Goal: Task Accomplishment & Management: Manage account settings

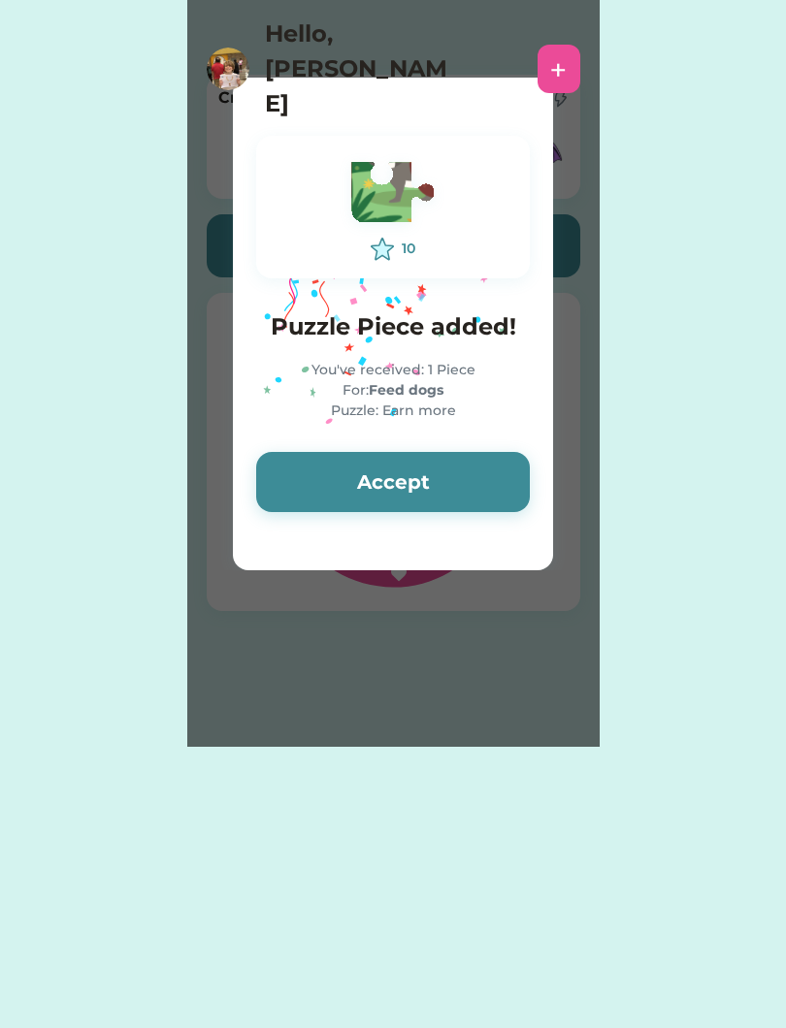
click at [470, 508] on button "Accept" at bounding box center [393, 482] width 274 height 60
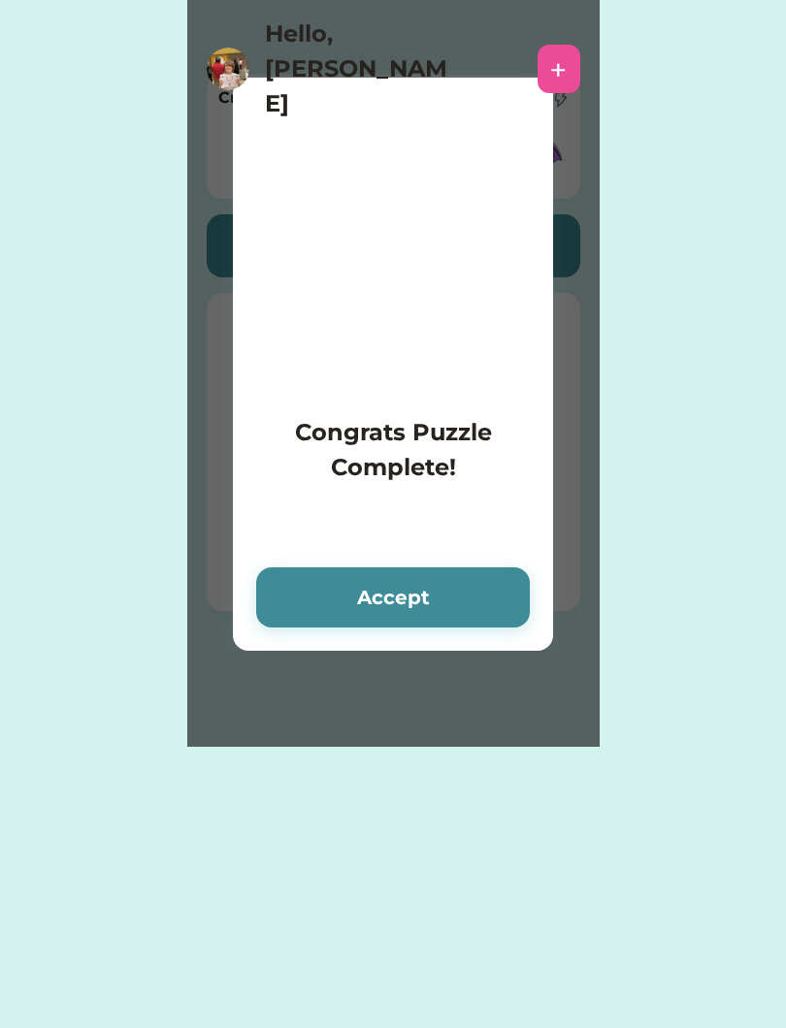
click at [488, 601] on button "Accept" at bounding box center [393, 598] width 274 height 60
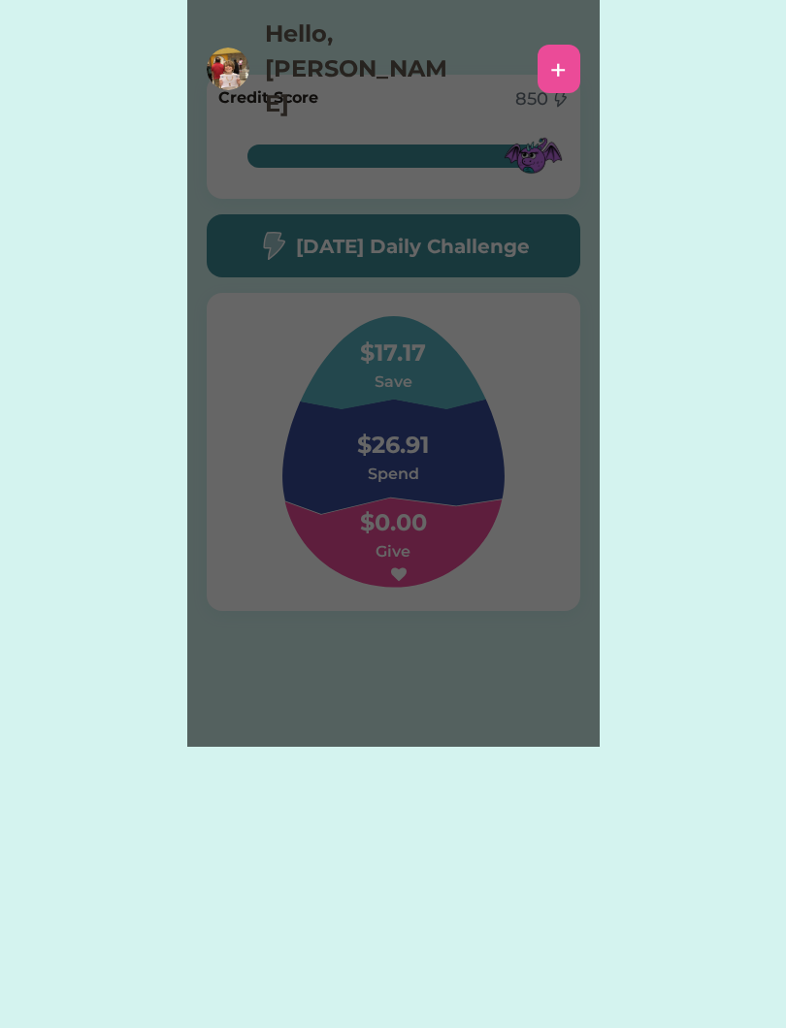
click at [663, 463] on div "Please wait Congrats Puzzle Complete! Accept 0 Puzzle Piece removed A puzzle pi…" at bounding box center [393, 373] width 786 height 747
click at [554, 503] on div "Please wait Congrats Puzzle Complete! Accept 0 Puzzle Piece removed A puzzle pi…" at bounding box center [393, 373] width 412 height 747
click at [566, 460] on div "Please wait Congrats Puzzle Complete! Accept 0 Puzzle Piece removed A puzzle pi…" at bounding box center [393, 373] width 412 height 747
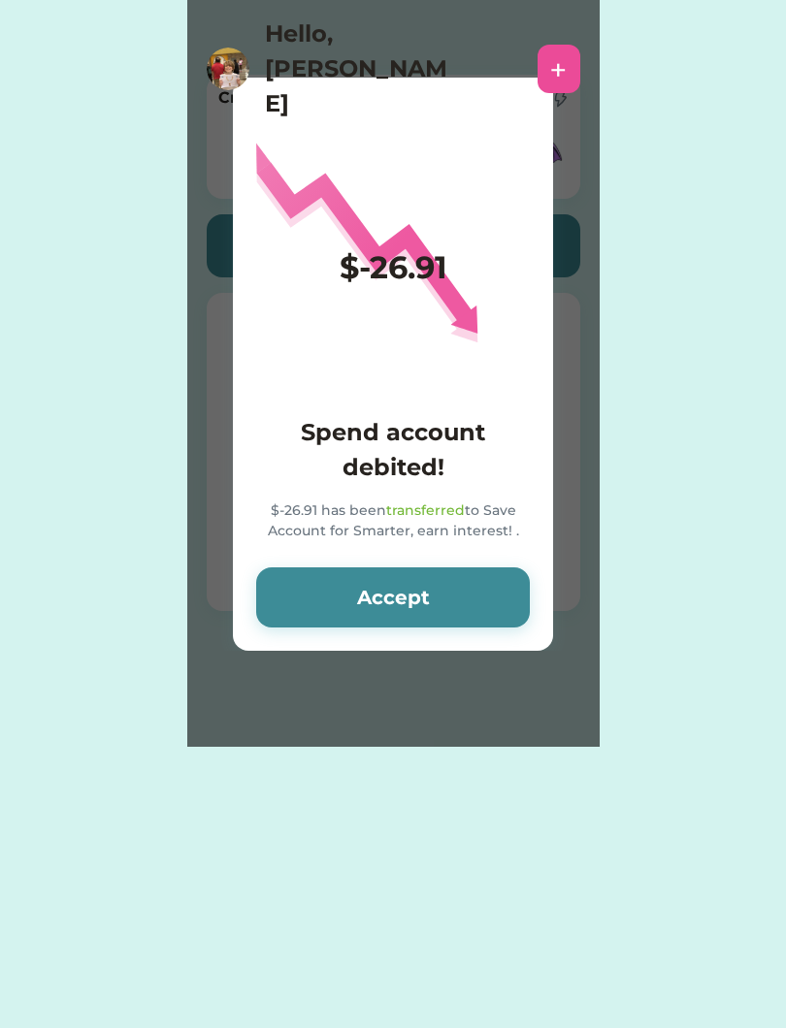
click at [290, 620] on button "Accept" at bounding box center [393, 598] width 274 height 60
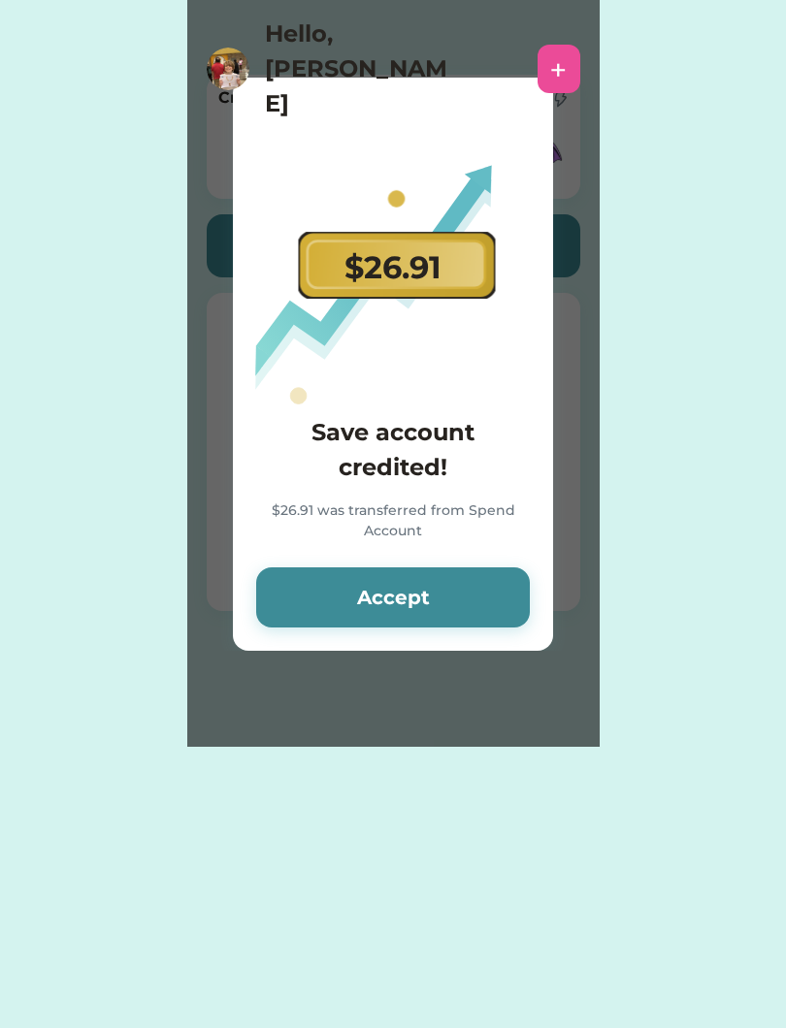
click at [452, 604] on button "Accept" at bounding box center [393, 598] width 274 height 60
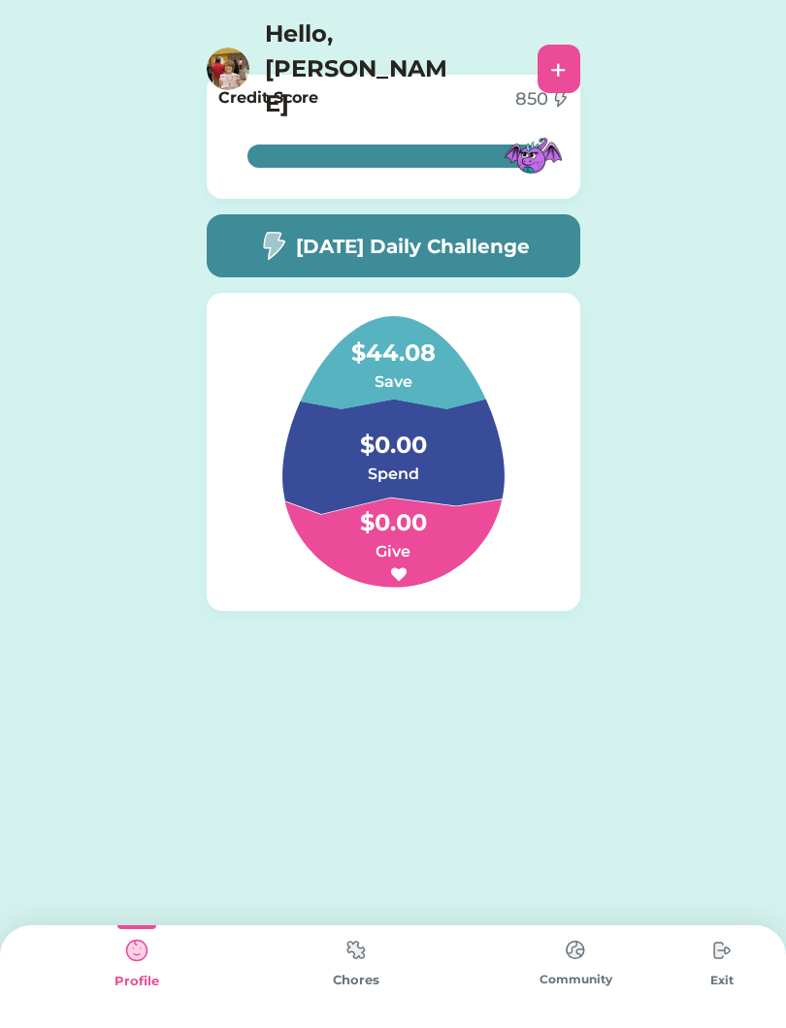
click at [386, 958] on div "Chores" at bounding box center [355, 977] width 219 height 103
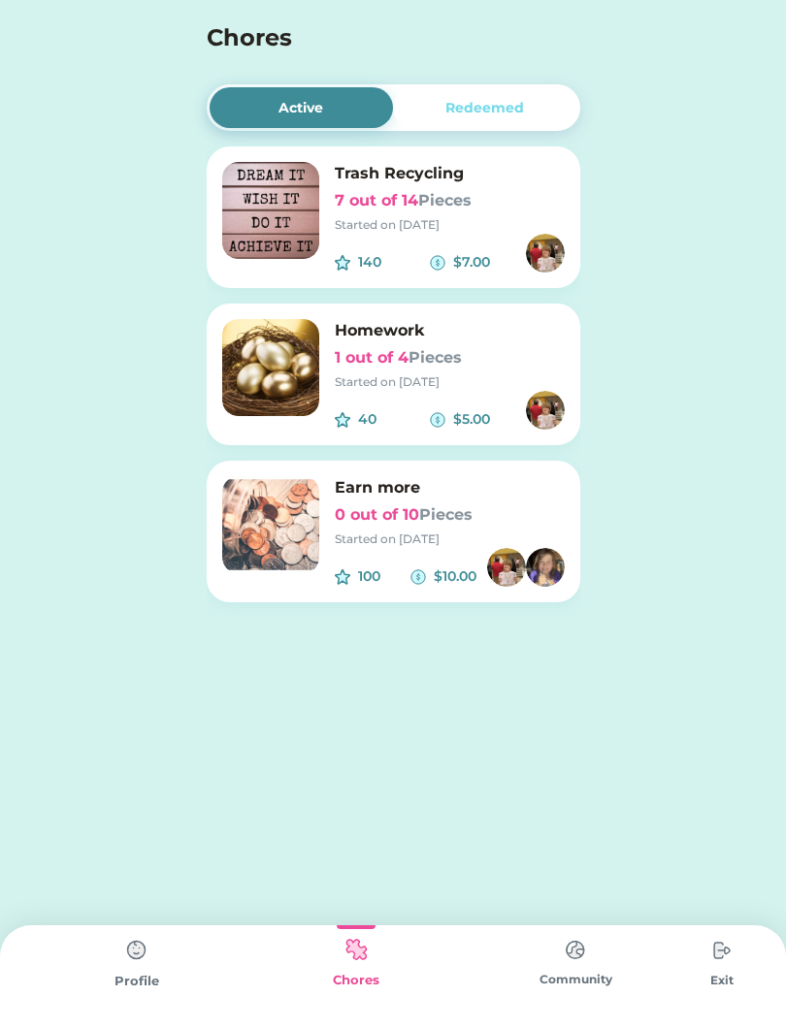
click at [473, 527] on div "Earn more 0 out of 10 Pieces Started on [DATE]" at bounding box center [450, 512] width 230 height 72
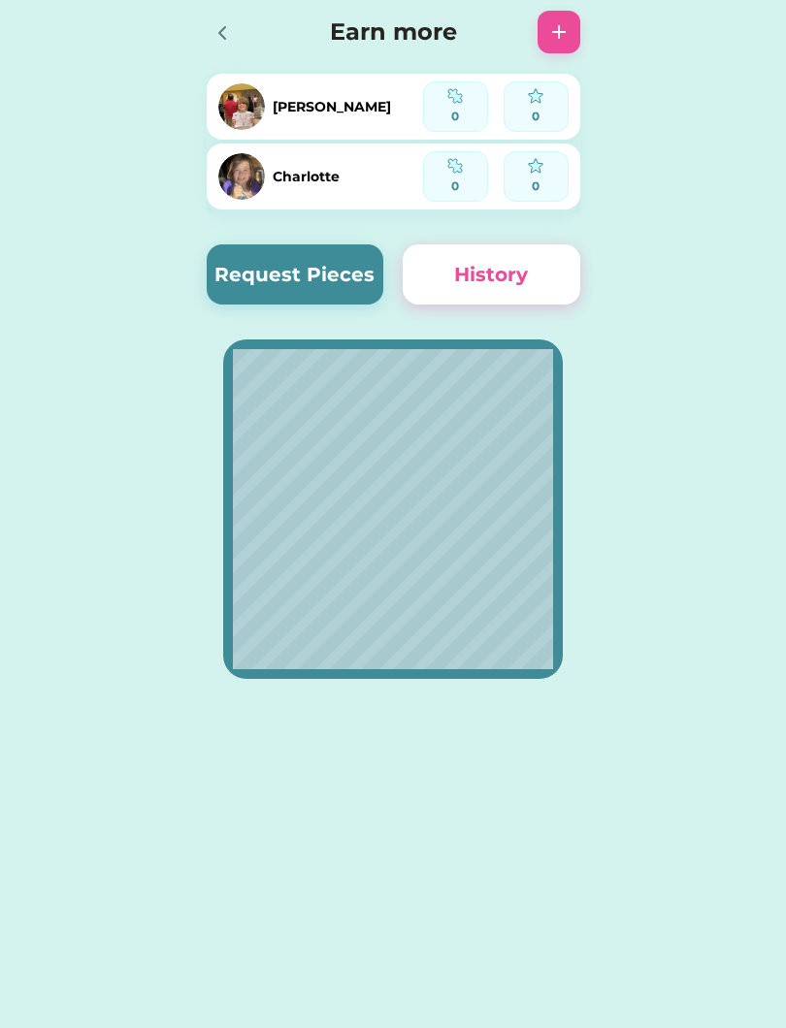
click at [222, 27] on icon at bounding box center [222, 32] width 23 height 23
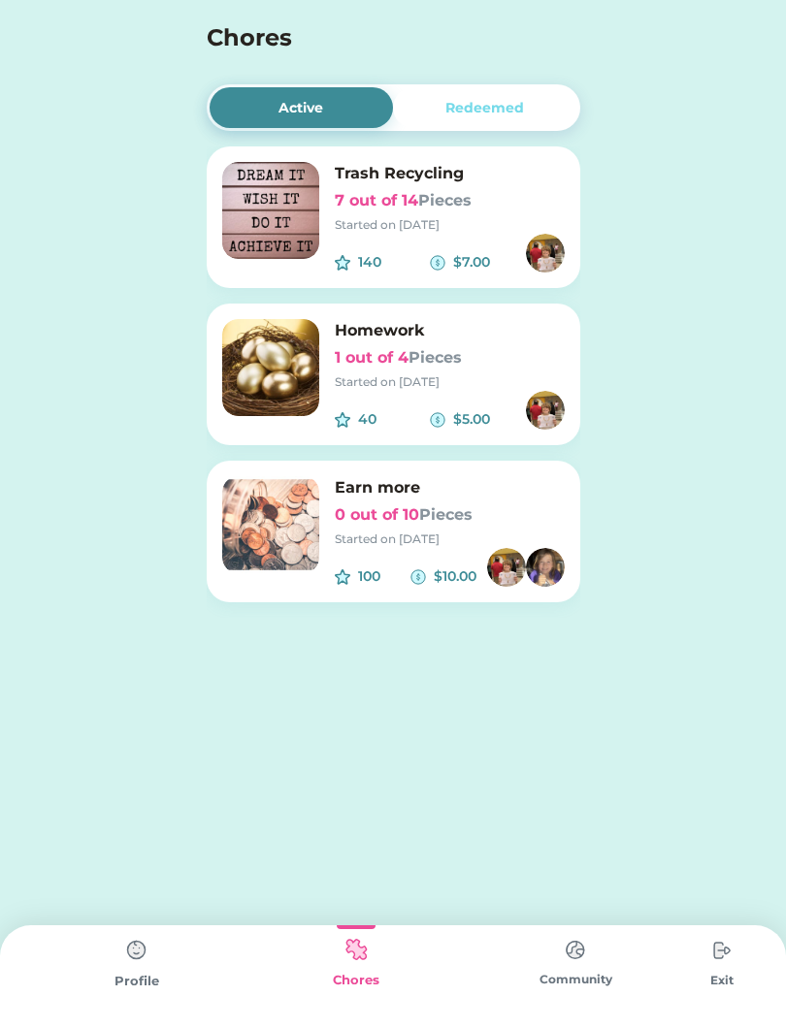
click at [561, 955] on img at bounding box center [575, 950] width 39 height 38
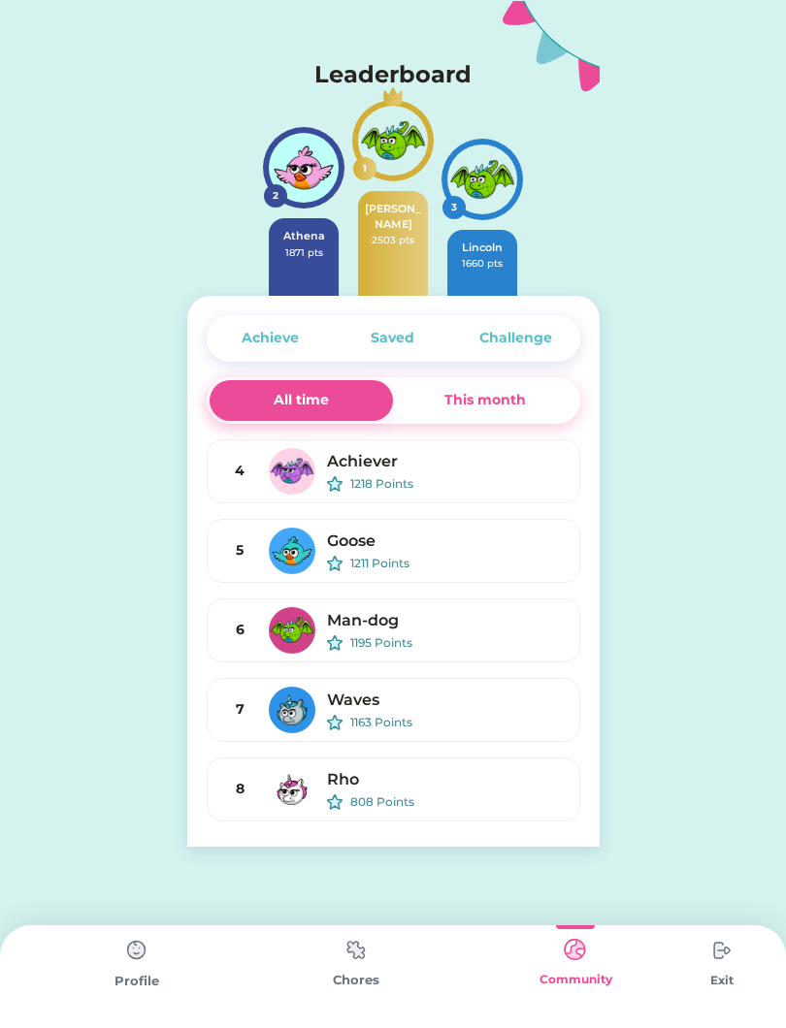
click at [519, 407] on div "This month" at bounding box center [484, 400] width 81 height 20
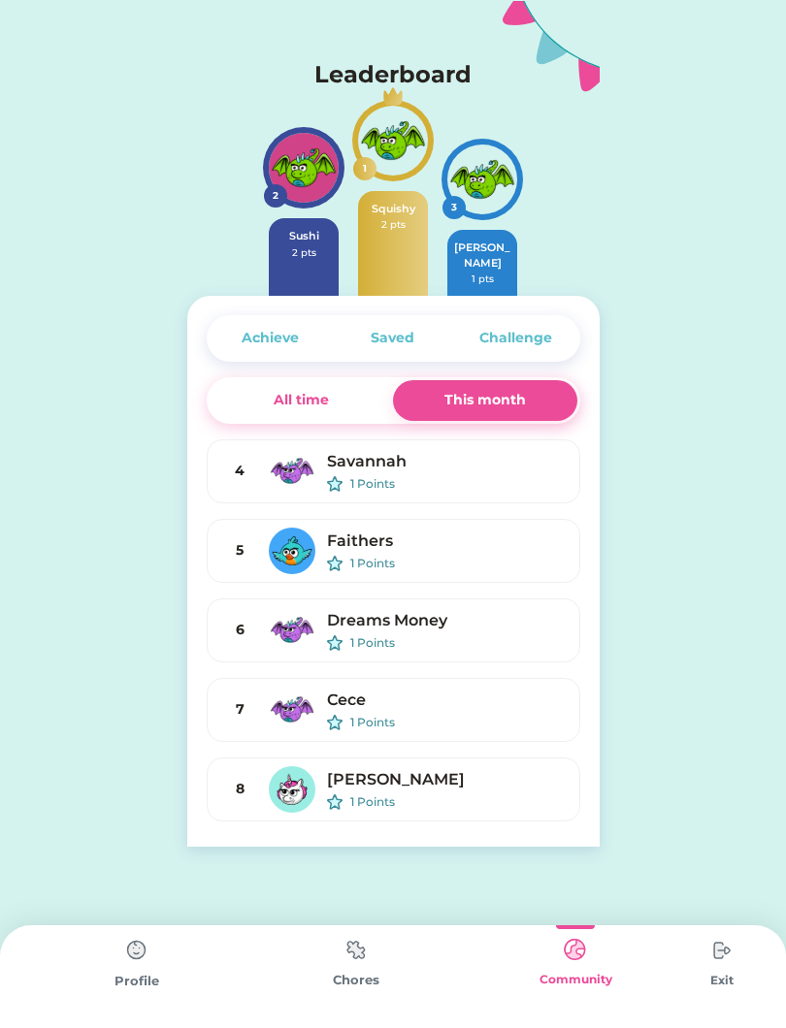
click at [135, 959] on img at bounding box center [136, 950] width 39 height 39
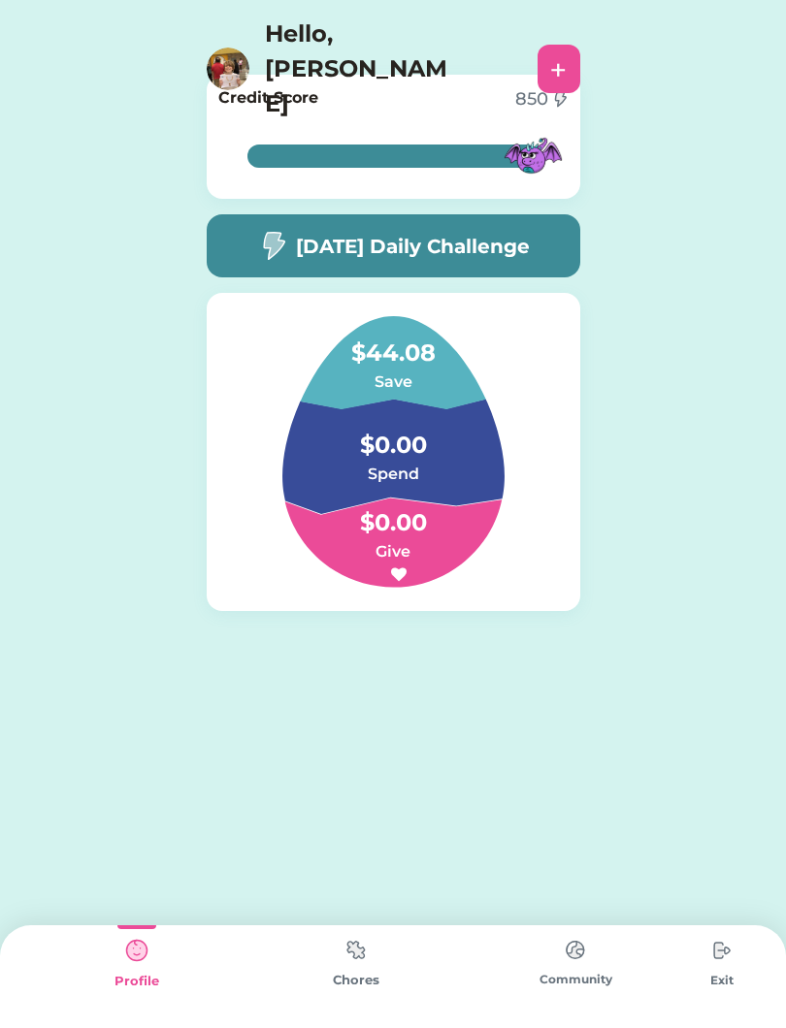
click at [530, 254] on h5 "[DATE] Daily Challenge" at bounding box center [413, 246] width 234 height 29
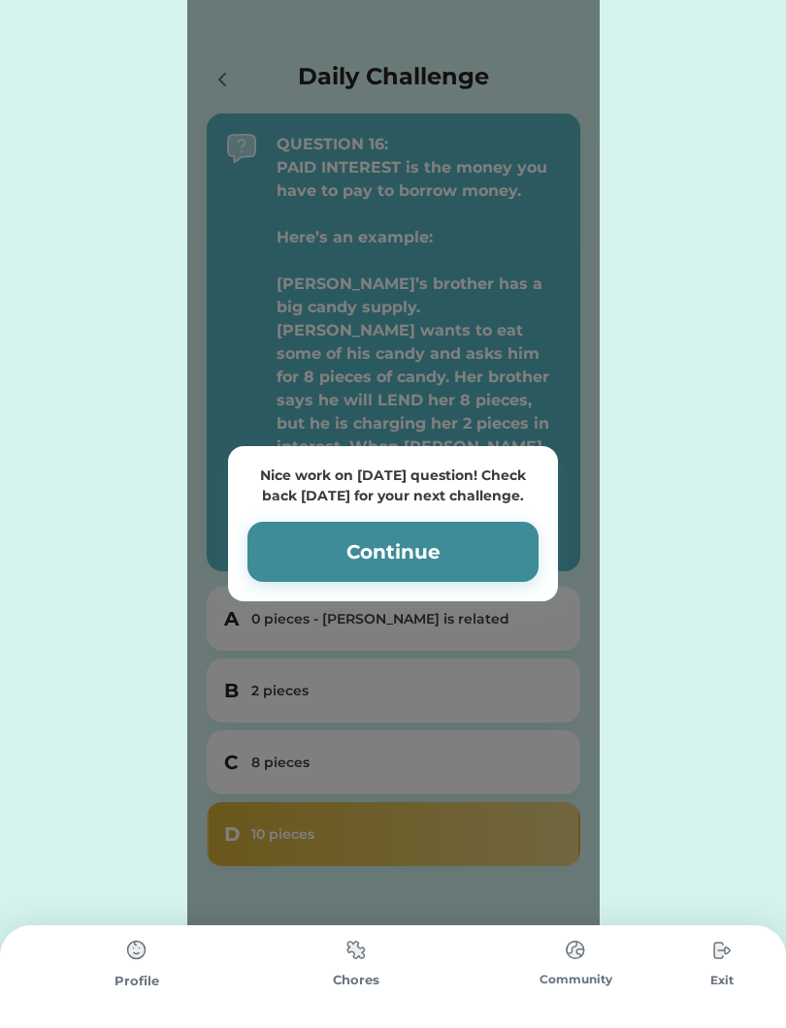
click at [585, 462] on div "Nice work on [DATE] question! Check back [DATE] for your next challenge. Contin…" at bounding box center [393, 523] width 412 height 1047
click at [506, 544] on button "Continue" at bounding box center [392, 552] width 291 height 60
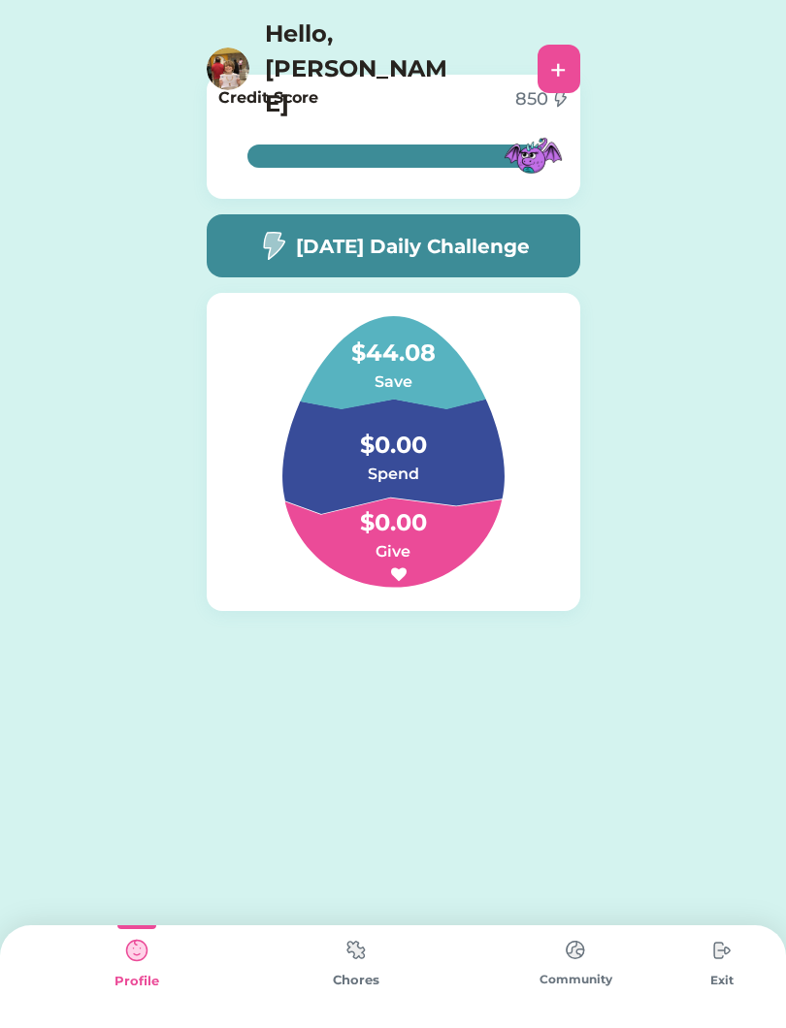
click at [582, 907] on div "Active Redeemed Trash Recycling 7 out of 14 Pieces Started on [DATE] 140 $7.00 …" at bounding box center [393, 514] width 786 height 1028
click at [587, 965] on img at bounding box center [575, 950] width 39 height 38
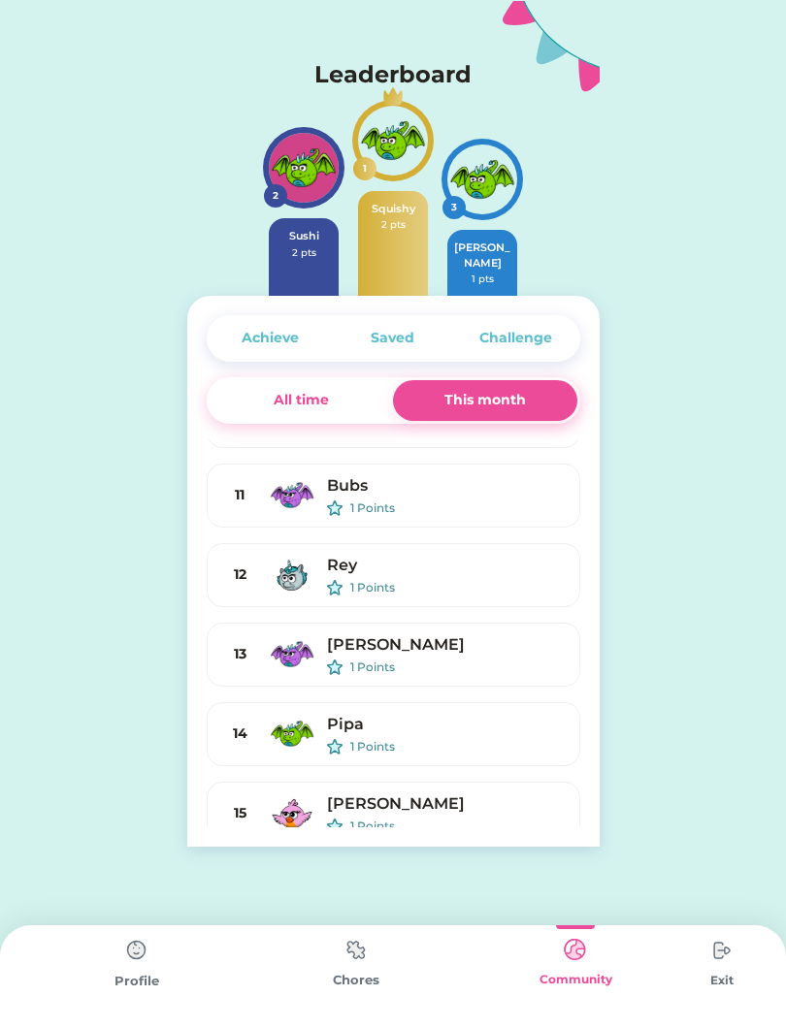
scroll to position [543, 0]
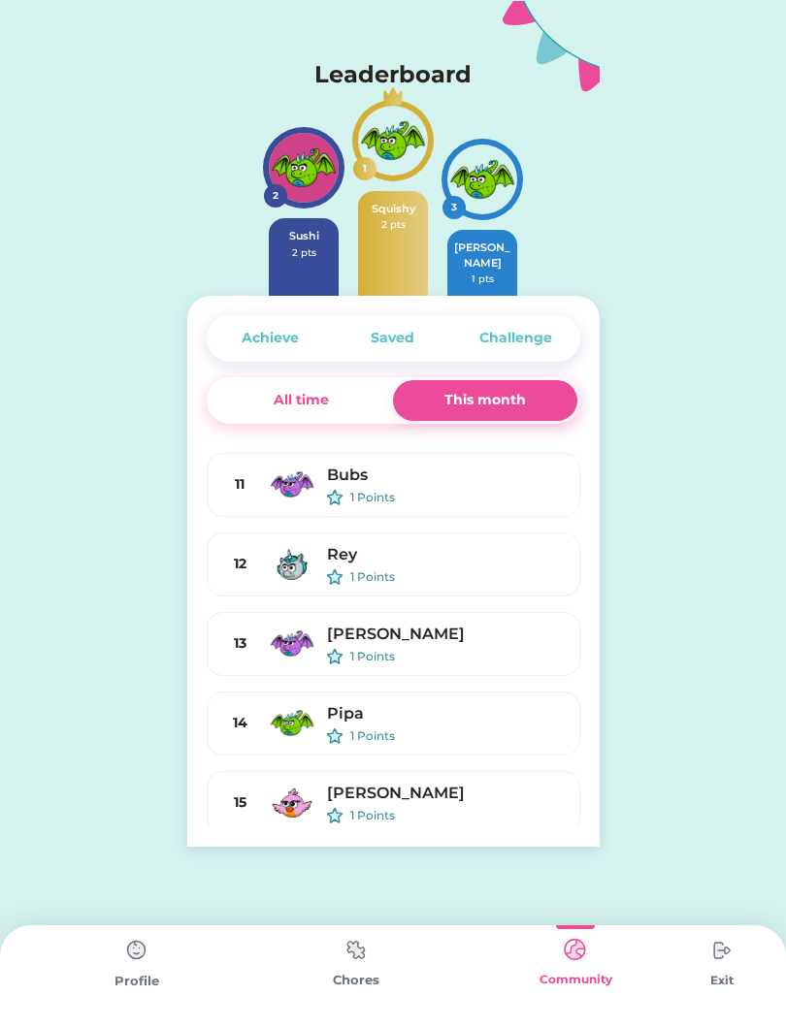
click at [545, 340] on div "Challenge" at bounding box center [515, 338] width 73 height 20
click at [554, 334] on div "Challenge" at bounding box center [515, 338] width 122 height 41
click at [526, 333] on div "Challenge" at bounding box center [515, 338] width 73 height 20
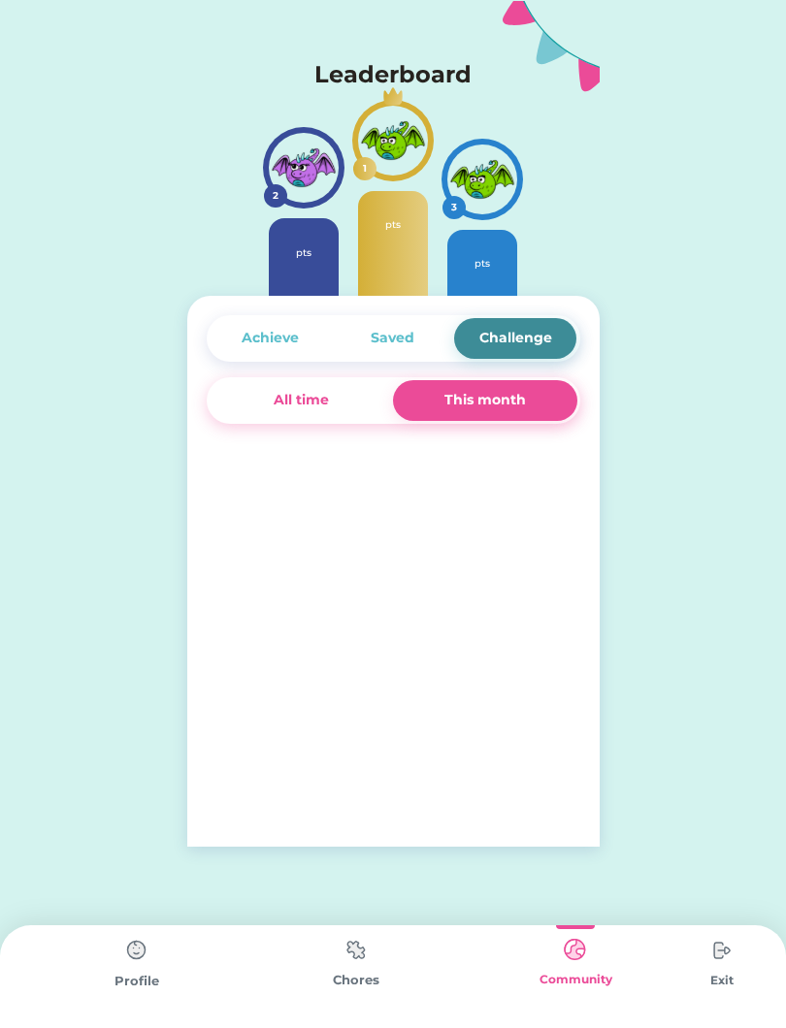
scroll to position [0, 0]
click at [419, 333] on div "Saved" at bounding box center [393, 338] width 122 height 41
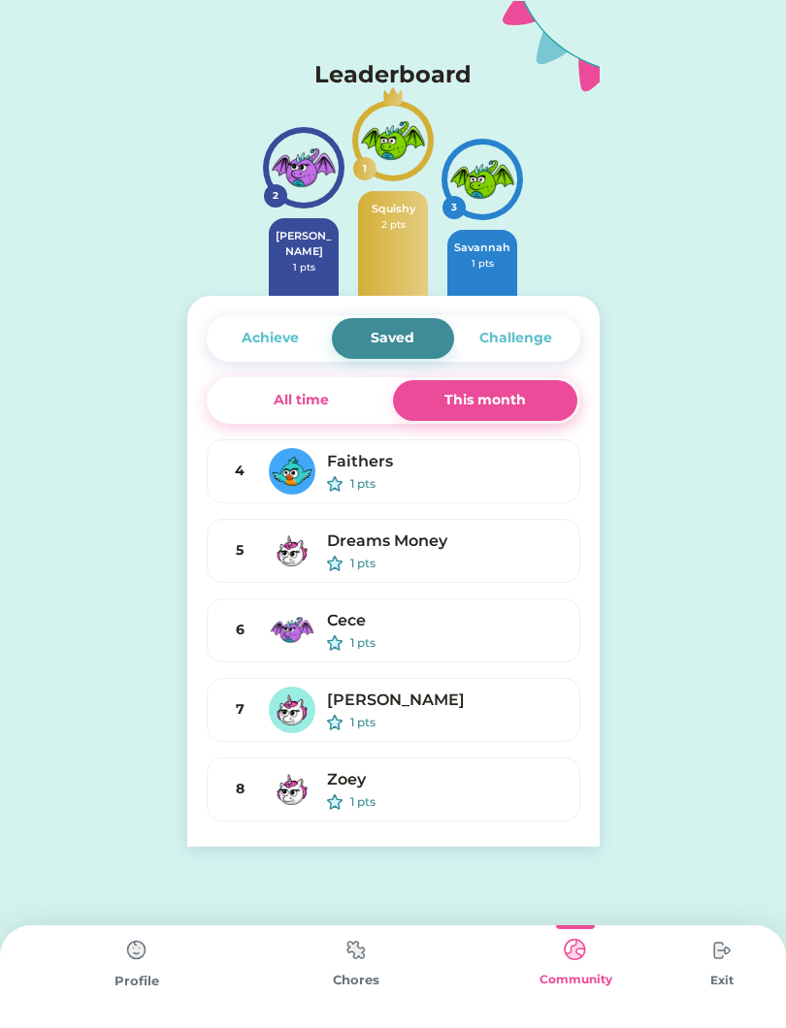
click at [258, 331] on div "Achieve" at bounding box center [270, 338] width 57 height 20
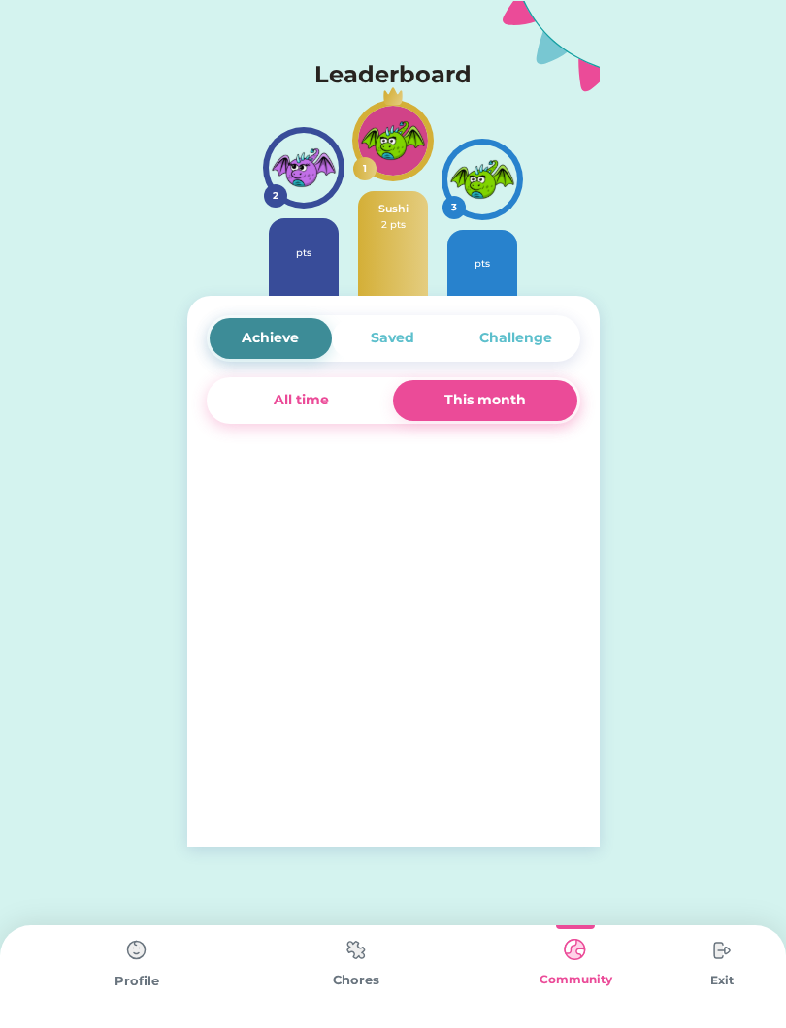
click at [398, 370] on div "Achieve Saved Challenge All time This month 4 Faithers 0 pts 5 Dreams Money 0 p…" at bounding box center [393, 571] width 412 height 551
click at [420, 329] on div "Saved" at bounding box center [393, 338] width 122 height 41
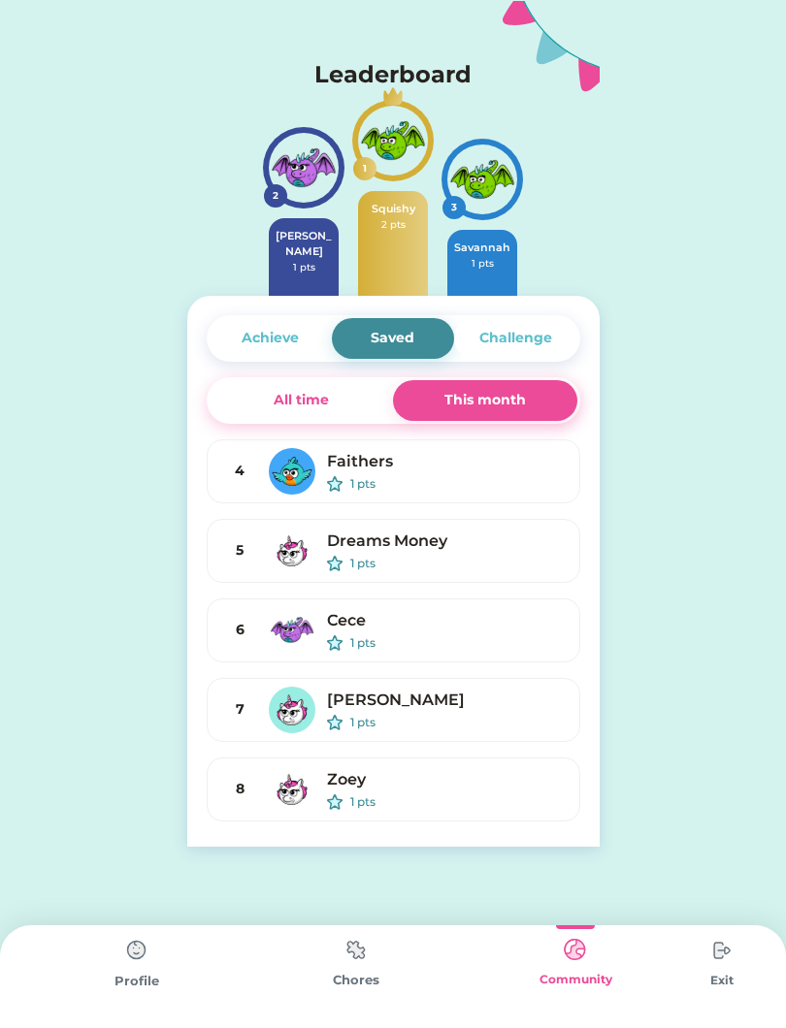
click at [486, 1022] on div "Community" at bounding box center [575, 977] width 219 height 103
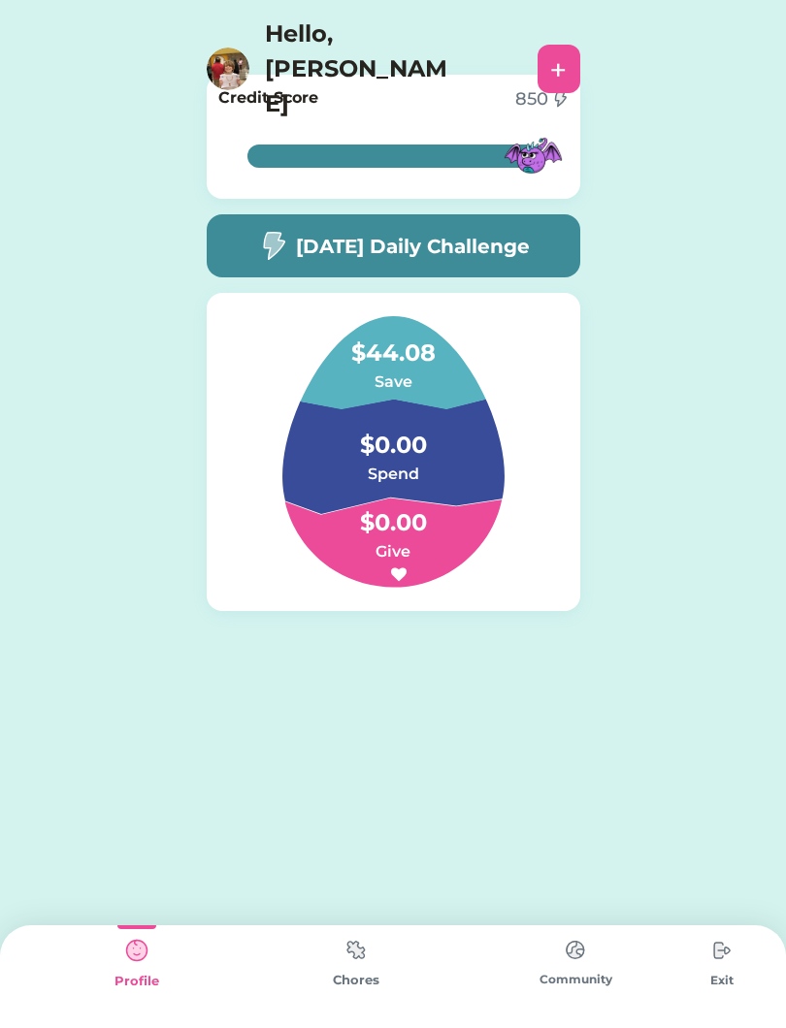
click at [359, 986] on div "Chores" at bounding box center [355, 980] width 219 height 19
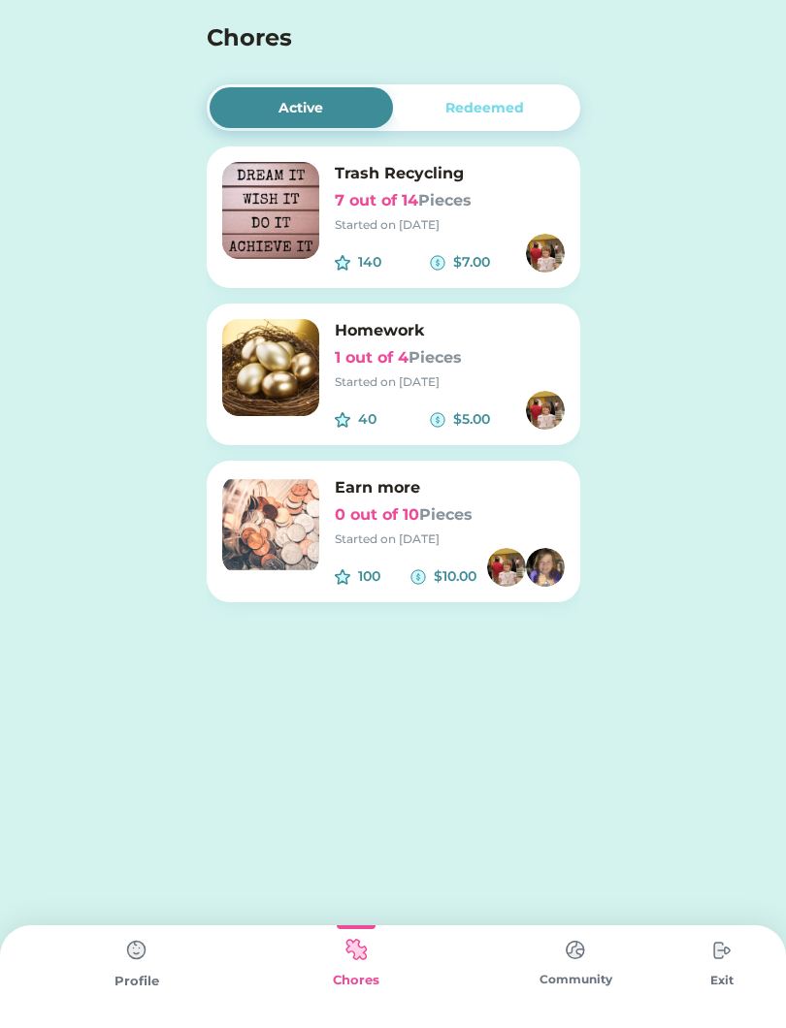
click at [125, 954] on img at bounding box center [136, 950] width 39 height 39
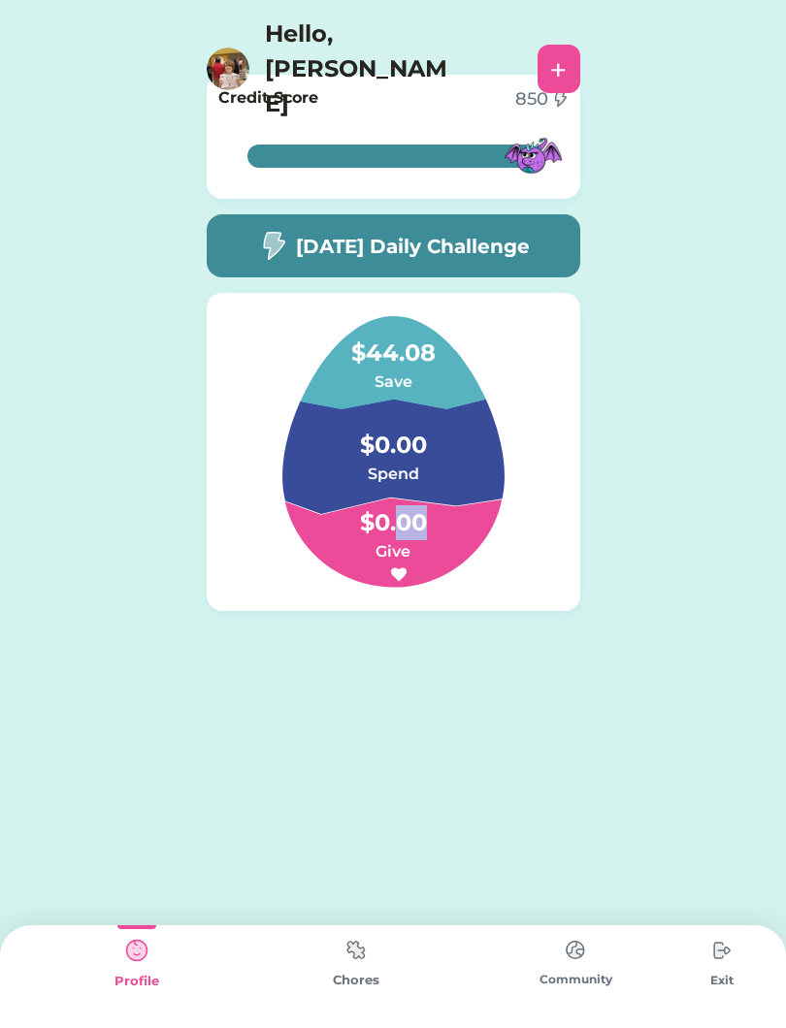
click at [495, 764] on div "Active Redeemed Trash Recycling 7 out of 14 Pieces Started on 9/14/25 140 $7.00…" at bounding box center [393, 514] width 786 height 1028
click at [486, 765] on div "Active Redeemed Trash Recycling 7 out of 14 Pieces Started on 9/14/25 140 $7.00…" at bounding box center [393, 514] width 786 height 1028
click at [417, 531] on h4 "$0.00" at bounding box center [393, 513] width 194 height 54
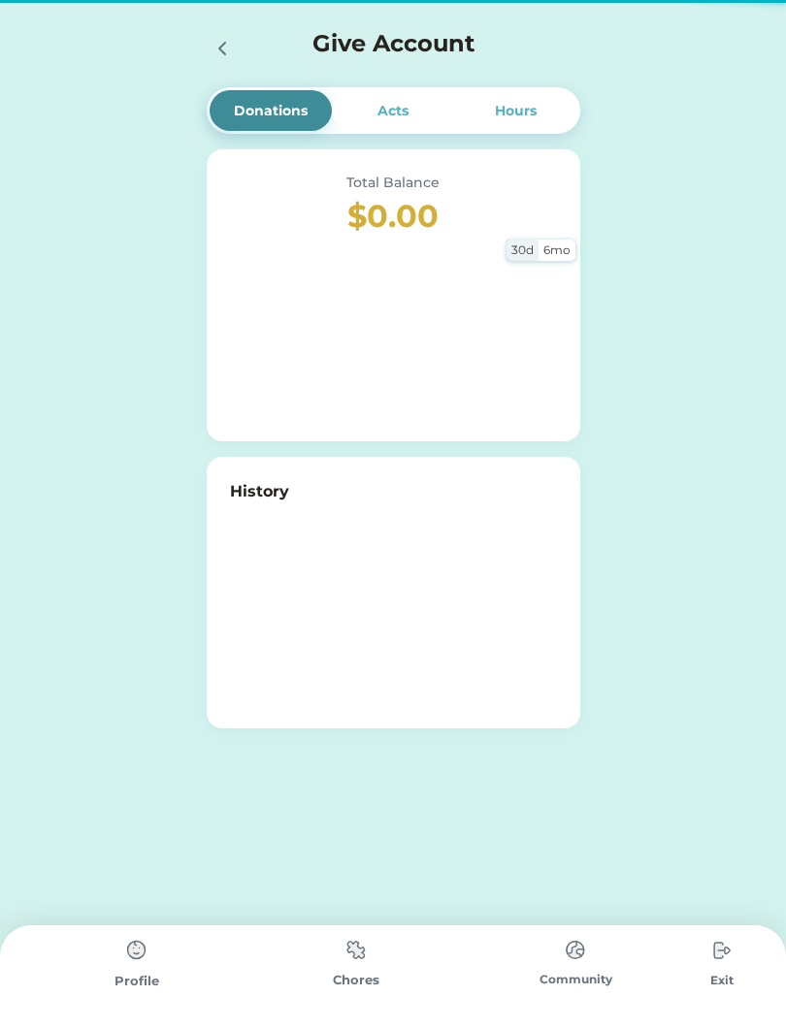
click at [367, 577] on div at bounding box center [393, 601] width 327 height 194
click at [136, 963] on img at bounding box center [136, 950] width 39 height 39
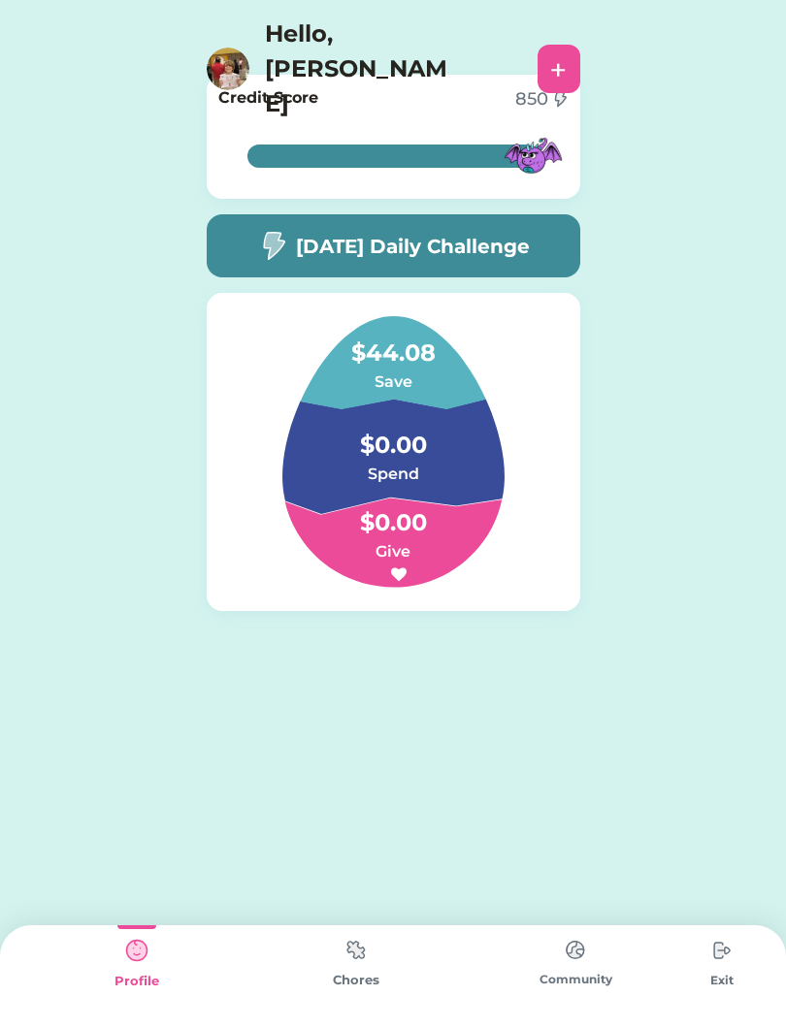
click at [413, 374] on h6 "Save" at bounding box center [393, 382] width 194 height 23
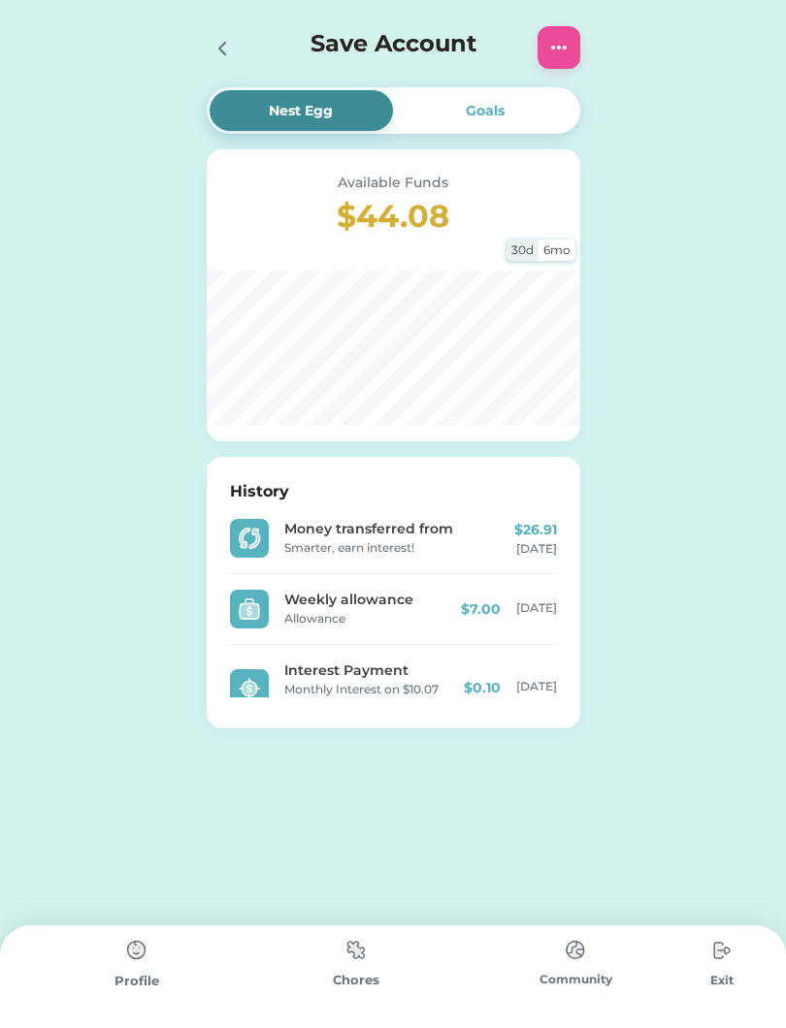
click at [533, 84] on div "Save Account" at bounding box center [393, 43] width 786 height 86
click at [541, 130] on div "Goals" at bounding box center [485, 110] width 184 height 41
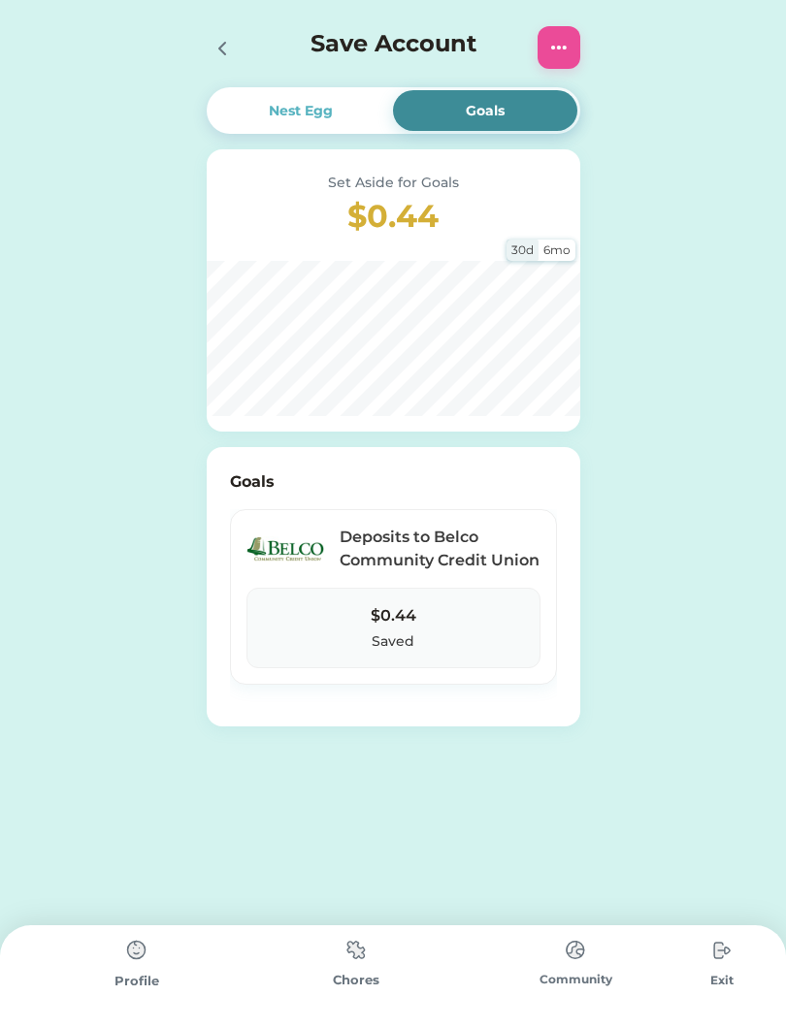
click at [434, 228] on h3 "$0.44" at bounding box center [393, 216] width 327 height 47
click at [546, 257] on div "6mo" at bounding box center [556, 250] width 37 height 21
click at [508, 260] on div "30d" at bounding box center [522, 250] width 32 height 21
click at [560, 247] on div "6mo" at bounding box center [556, 250] width 37 height 21
click at [522, 245] on div "30d" at bounding box center [522, 250] width 32 height 21
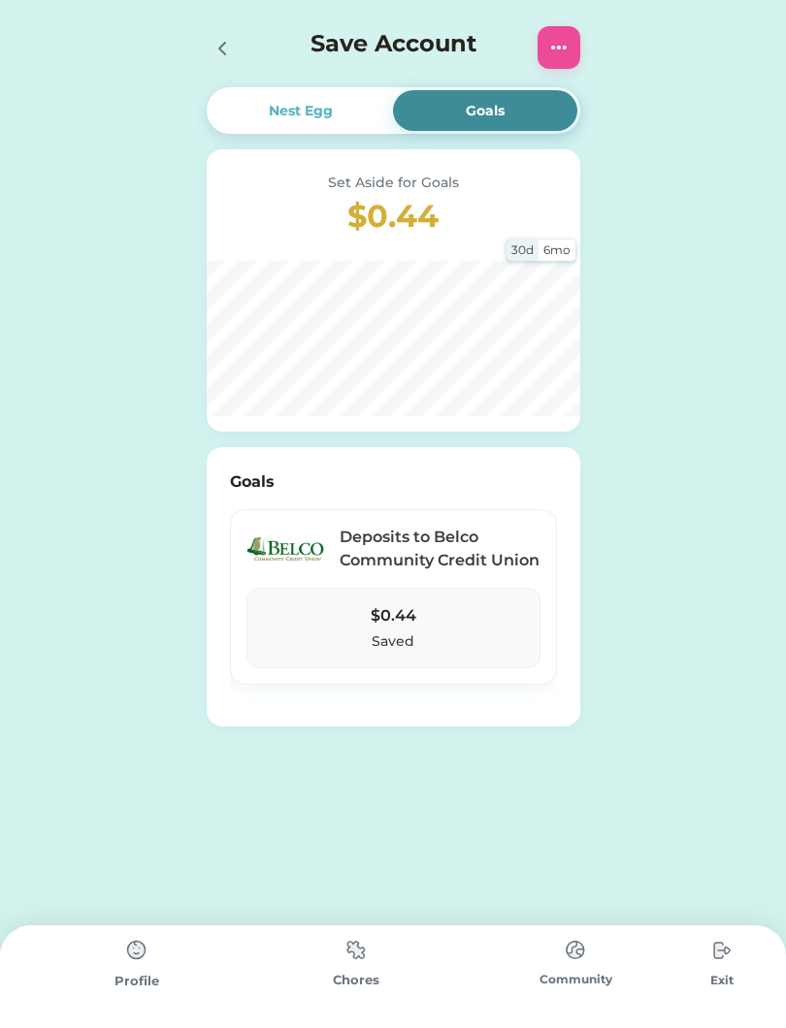
click at [566, 251] on div "6mo" at bounding box center [556, 250] width 37 height 21
click at [573, 242] on div "6mo" at bounding box center [556, 250] width 37 height 21
click at [526, 248] on div "30d" at bounding box center [522, 250] width 32 height 21
click at [569, 249] on div "6mo" at bounding box center [556, 250] width 37 height 21
click at [653, 411] on div "Active Redeemed Trash Recycling 7 out of 14 Pieces Started on 9/14/25 140 $7.00…" at bounding box center [393, 421] width 786 height 843
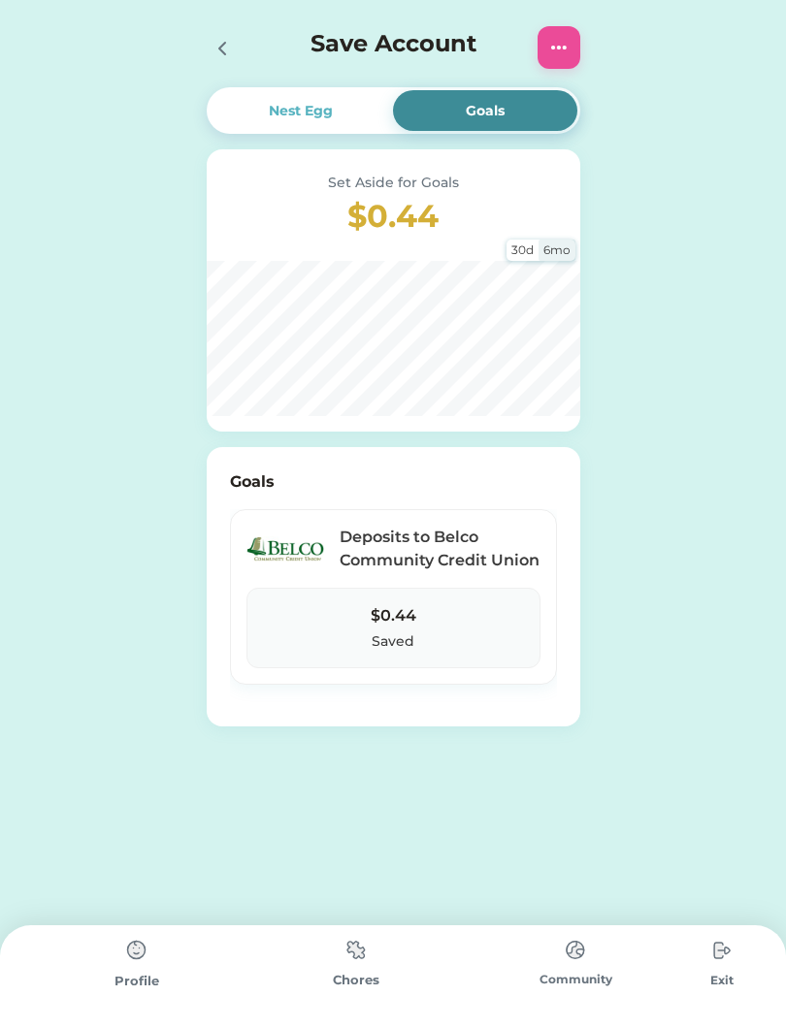
click at [508, 254] on div "30d" at bounding box center [522, 250] width 32 height 21
click at [566, 258] on div "6mo" at bounding box center [556, 250] width 37 height 21
click at [517, 246] on div "30d" at bounding box center [522, 250] width 32 height 21
click at [568, 249] on div "6mo" at bounding box center [556, 250] width 37 height 21
click at [512, 249] on div "30d" at bounding box center [522, 250] width 32 height 21
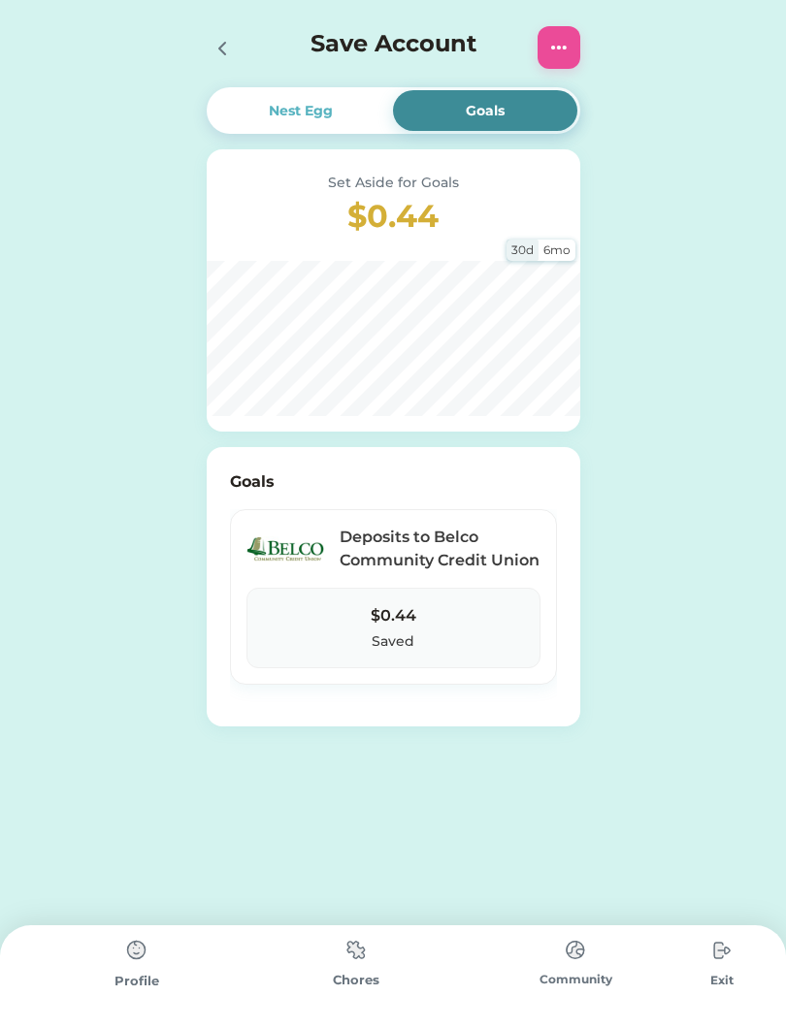
click at [562, 248] on div "6mo" at bounding box center [556, 250] width 37 height 21
click at [518, 247] on div "30d" at bounding box center [522, 250] width 32 height 21
click at [539, 246] on div "6mo" at bounding box center [556, 250] width 37 height 21
click at [615, 337] on div "Active Redeemed Trash Recycling 7 out of 14 Pieces Started on 9/14/25 140 $7.00…" at bounding box center [393, 421] width 786 height 843
click at [210, 35] on div at bounding box center [221, 47] width 29 height 29
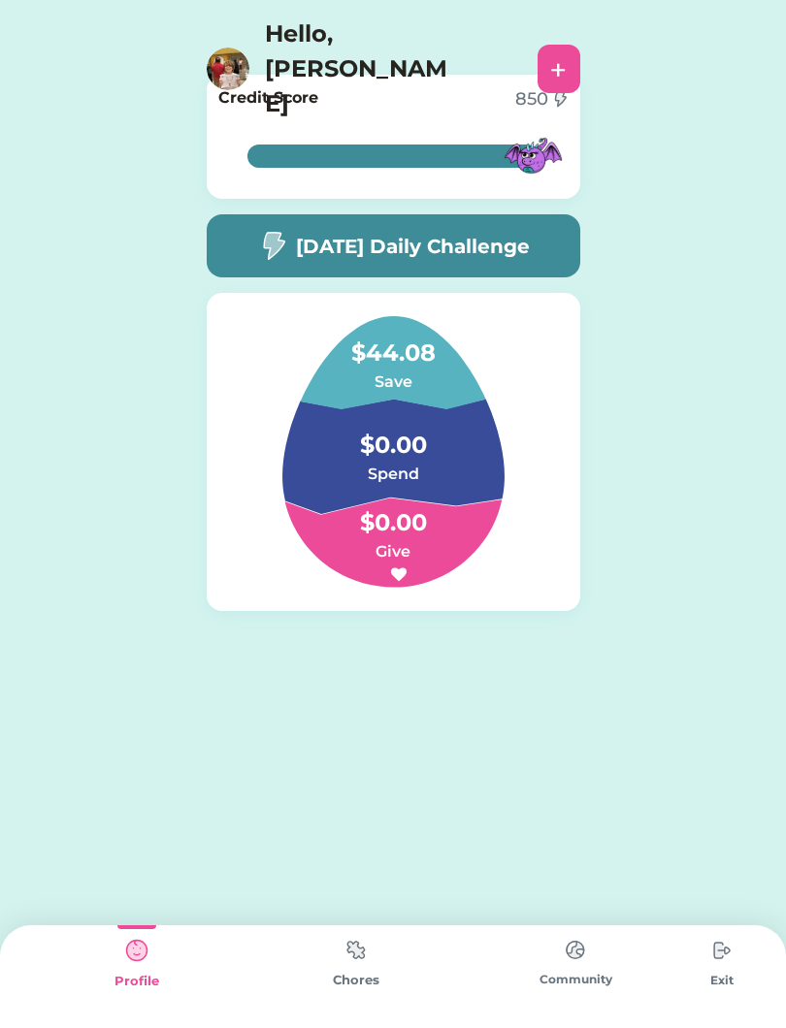
click at [406, 364] on h4 "$44.08" at bounding box center [393, 343] width 194 height 54
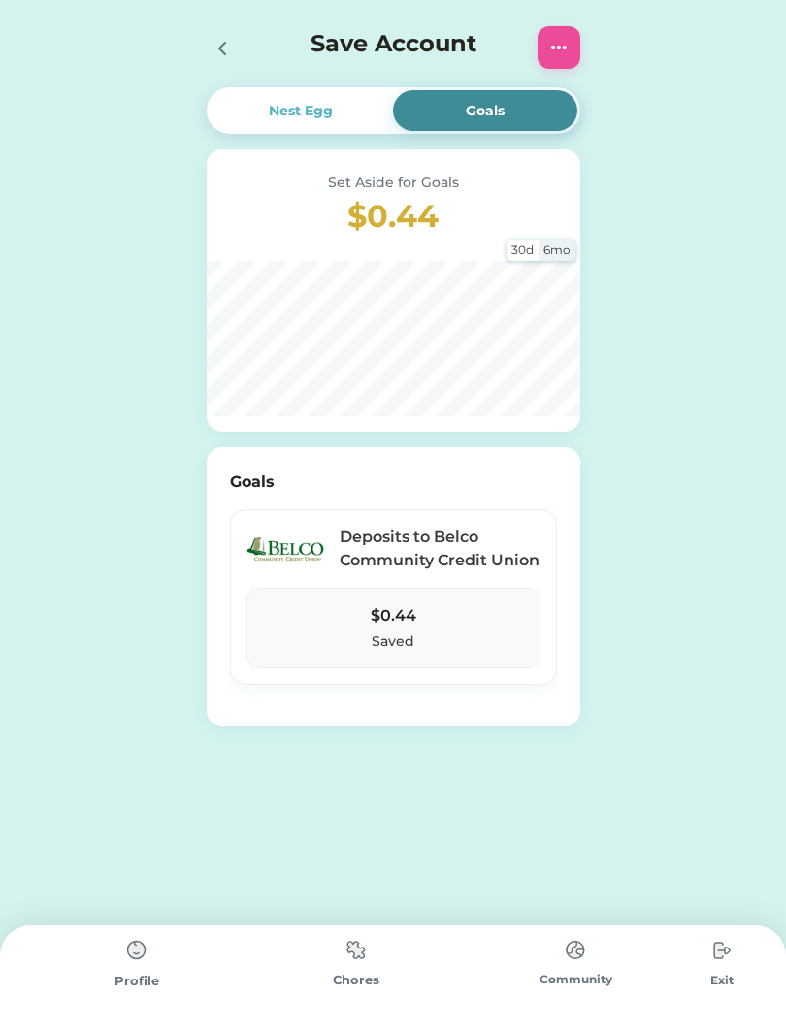
click at [327, 103] on div "Nest Egg" at bounding box center [301, 111] width 64 height 20
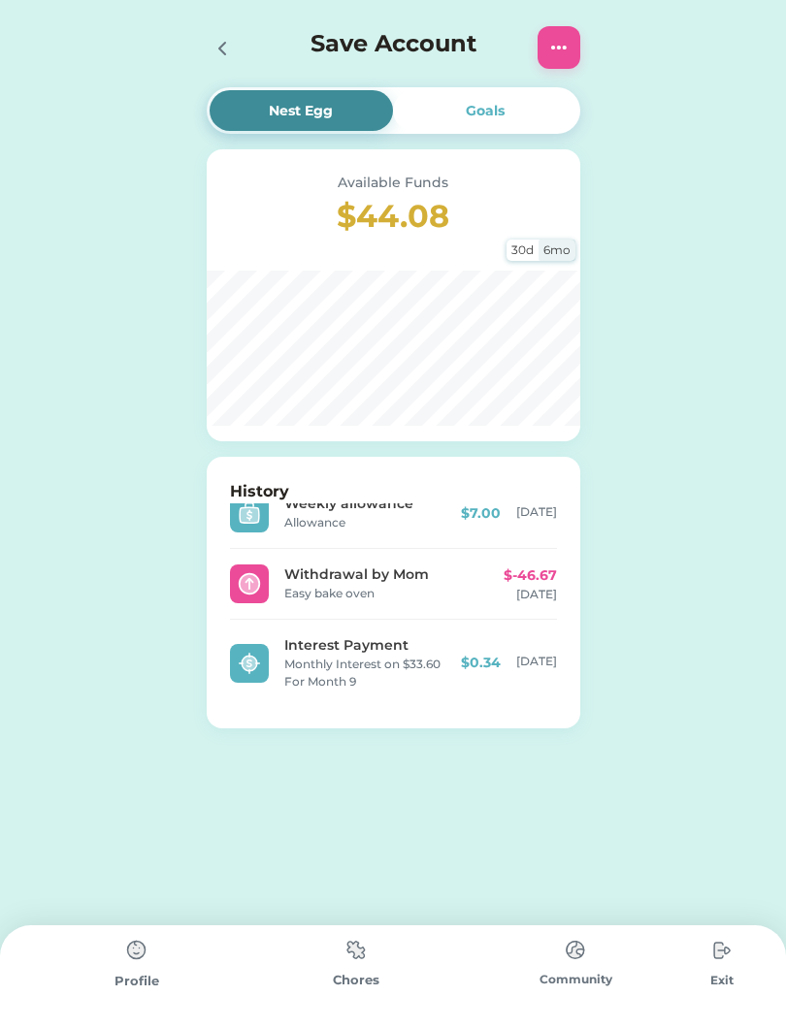
scroll to position [537, 0]
click at [30, 105] on div "Active Redeemed Trash Recycling 7 out of 14 Pieces Started on 9/14/25 140 $7.00…" at bounding box center [393, 422] width 786 height 845
